Goal: Task Accomplishment & Management: Manage account settings

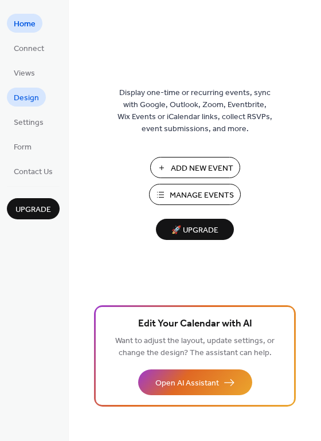
click at [36, 102] on span "Design" at bounding box center [26, 98] width 25 height 12
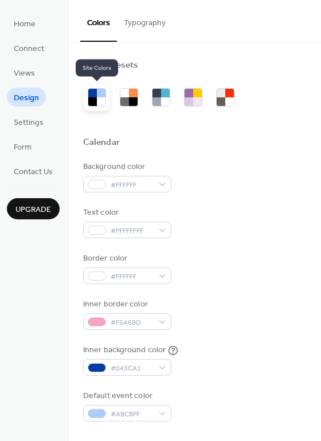
click at [103, 101] on div at bounding box center [101, 101] width 9 height 9
click at [95, 101] on div at bounding box center [92, 101] width 9 height 9
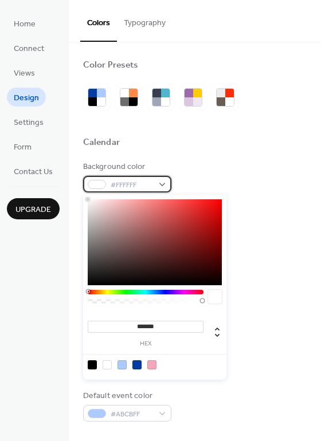
click at [122, 182] on span "#FFFFFF" at bounding box center [132, 185] width 42 height 12
click at [119, 366] on div at bounding box center [122, 365] width 9 height 9
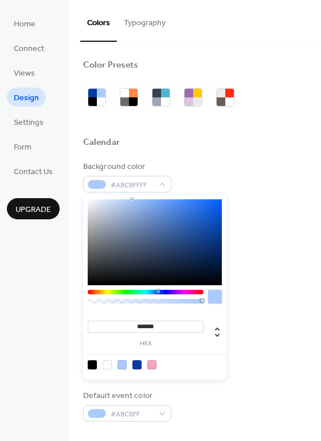
click at [108, 367] on div at bounding box center [107, 365] width 9 height 9
type input "*******"
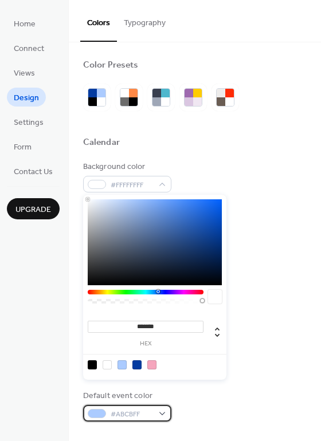
click at [119, 418] on span "#ABCBFF" at bounding box center [132, 415] width 42 height 12
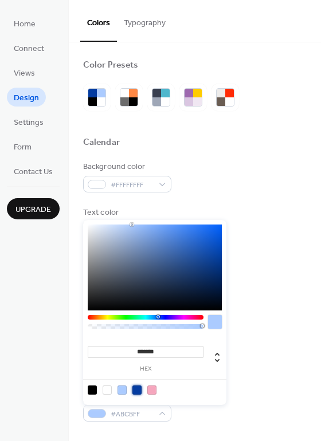
click at [134, 391] on div at bounding box center [136, 390] width 9 height 9
type input "*******"
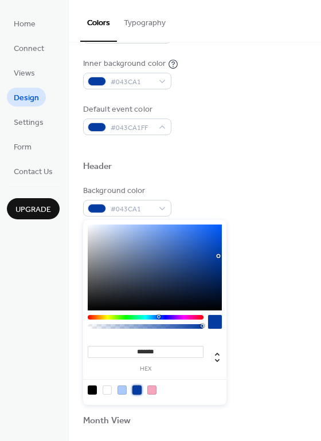
scroll to position [229, 0]
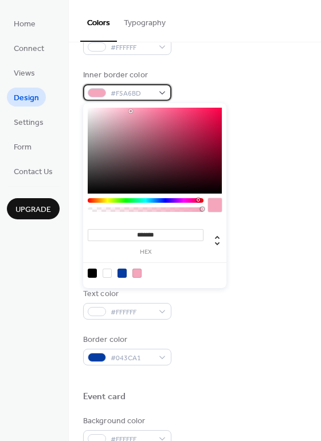
click at [166, 96] on div "#F5A6BD" at bounding box center [127, 92] width 88 height 17
click at [89, 271] on div at bounding box center [92, 273] width 9 height 9
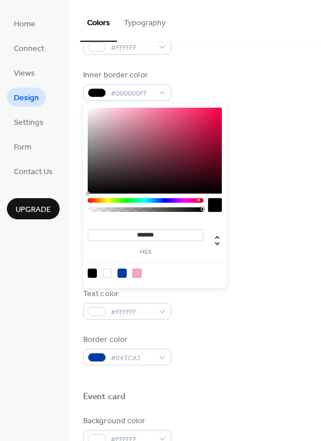
click at [106, 274] on div at bounding box center [107, 273] width 9 height 9
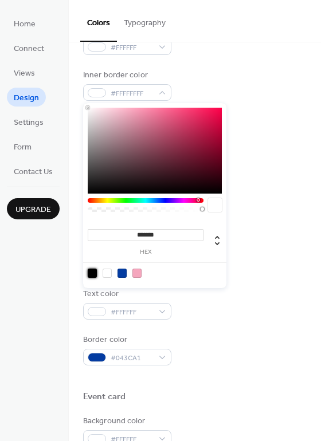
click at [94, 272] on div at bounding box center [92, 273] width 9 height 9
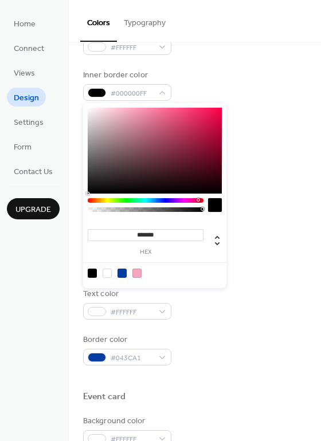
click at [108, 273] on div at bounding box center [107, 273] width 9 height 9
type input "*******"
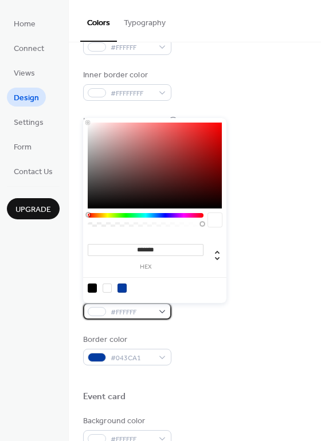
click at [152, 311] on span "#FFFFFF" at bounding box center [132, 313] width 42 height 12
click at [109, 289] on div at bounding box center [107, 288] width 9 height 9
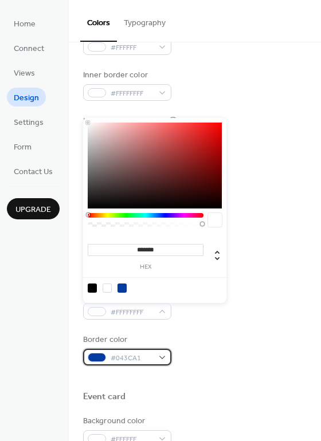
click at [160, 359] on div "#043CA1" at bounding box center [127, 357] width 88 height 17
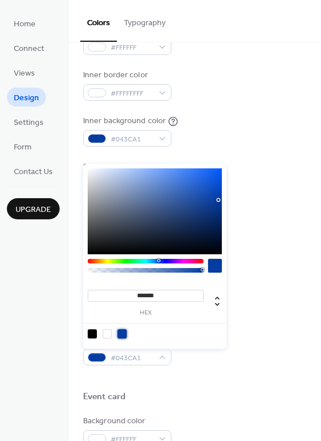
click at [123, 336] on div at bounding box center [122, 334] width 9 height 9
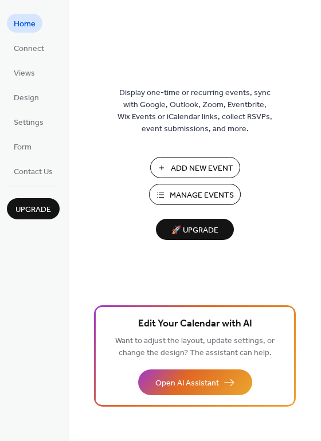
click at [187, 193] on span "Manage Events" at bounding box center [202, 196] width 64 height 12
